Goal: Task Accomplishment & Management: Manage account settings

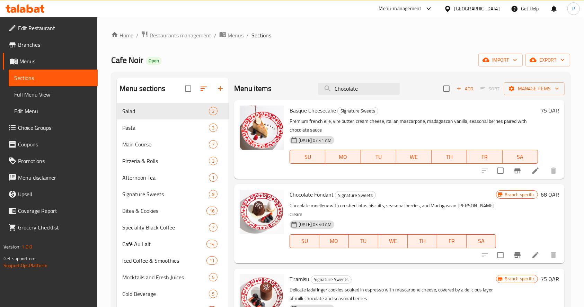
scroll to position [46, 0]
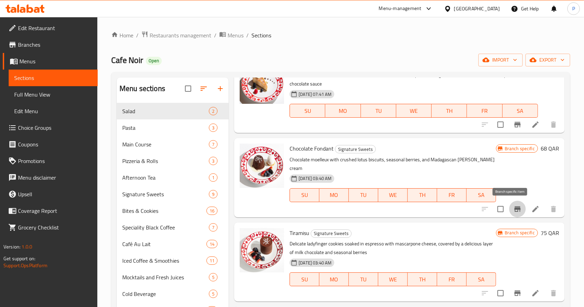
click at [515, 209] on icon "Branch-specific-item" at bounding box center [518, 210] width 6 height 6
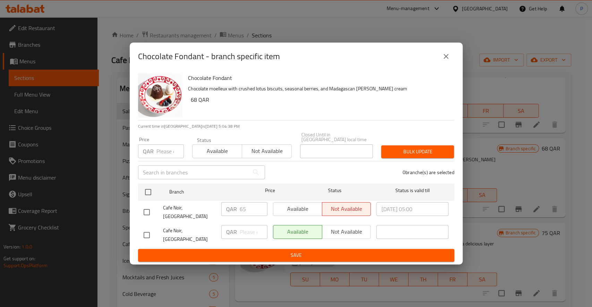
click at [305, 210] on div "Available Not available" at bounding box center [322, 209] width 98 height 14
click at [146, 211] on input "checkbox" at bounding box center [146, 212] width 15 height 15
checkbox input "true"
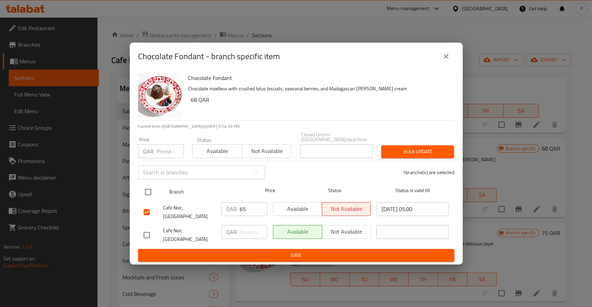
click at [149, 198] on input "checkbox" at bounding box center [148, 192] width 15 height 15
checkbox input "true"
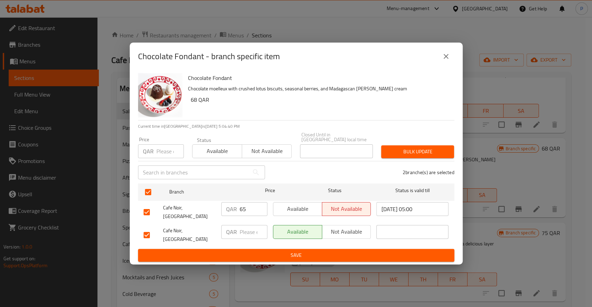
drag, startPoint x: 250, startPoint y: 212, endPoint x: 261, endPoint y: 212, distance: 11.1
click at [251, 212] on input "65" at bounding box center [254, 209] width 28 height 14
type input "68"
click at [245, 225] on input "number" at bounding box center [254, 232] width 28 height 14
type input "68"
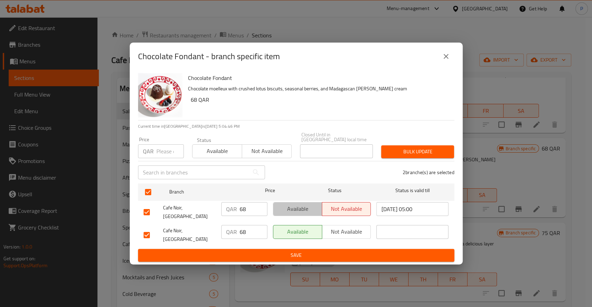
click at [314, 214] on span "Available" at bounding box center [297, 209] width 43 height 10
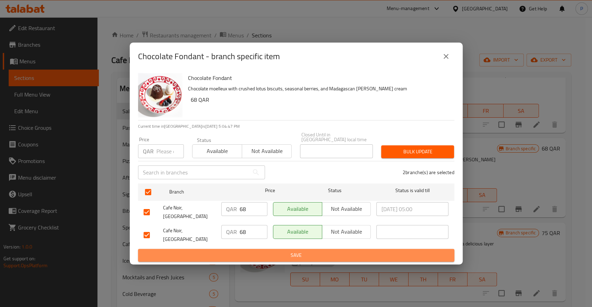
click at [305, 251] on span "Save" at bounding box center [295, 255] width 305 height 9
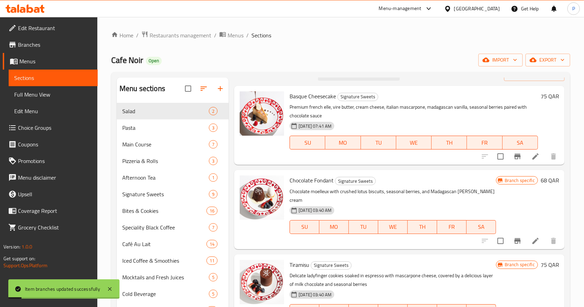
scroll to position [0, 0]
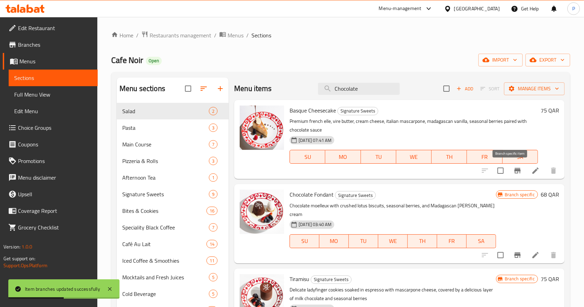
click at [515, 171] on icon "Branch-specific-item" at bounding box center [518, 171] width 6 height 6
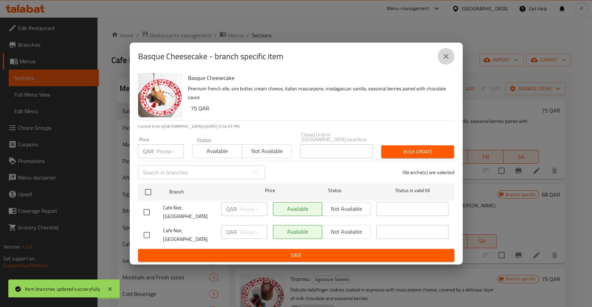
drag, startPoint x: 444, startPoint y: 68, endPoint x: 424, endPoint y: 69, distance: 20.8
click at [444, 65] on button "close" at bounding box center [445, 56] width 17 height 17
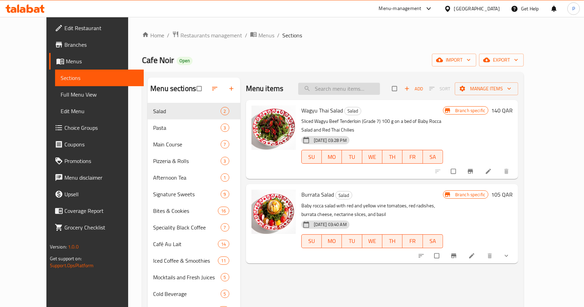
click at [354, 93] on input "search" at bounding box center [339, 89] width 82 height 12
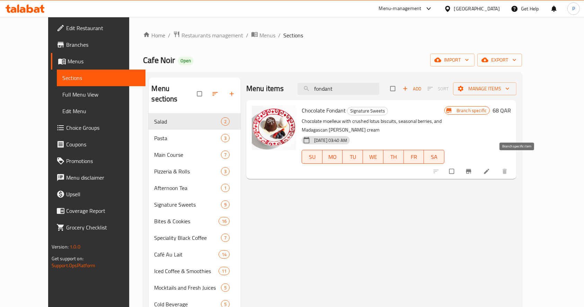
type input "fondant"
click at [478, 164] on button "Branch-specific-item" at bounding box center [469, 171] width 17 height 15
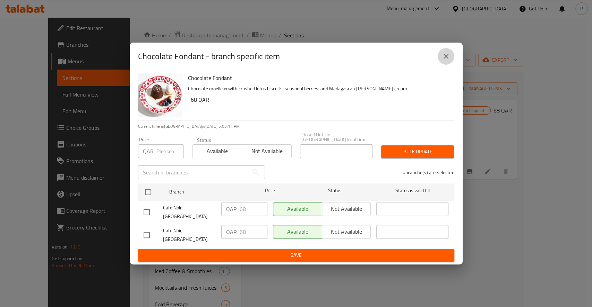
click at [443, 59] on button "close" at bounding box center [445, 56] width 17 height 17
